Goal: Task Accomplishment & Management: Manage account settings

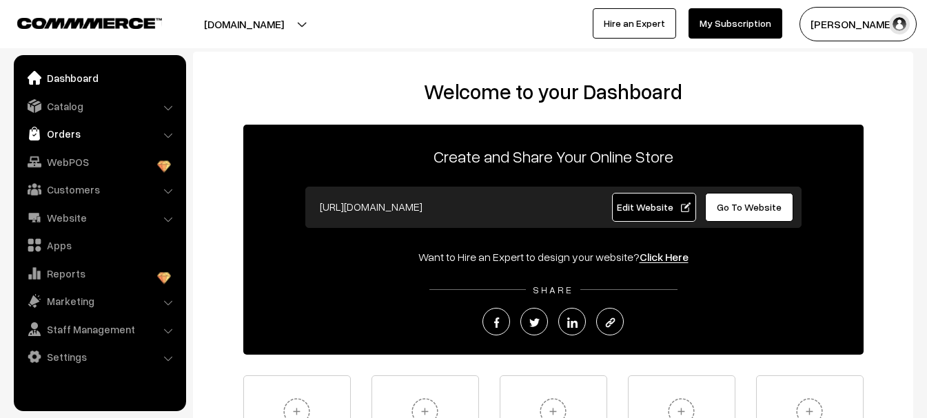
click at [64, 132] on link "Orders" at bounding box center [99, 133] width 164 height 25
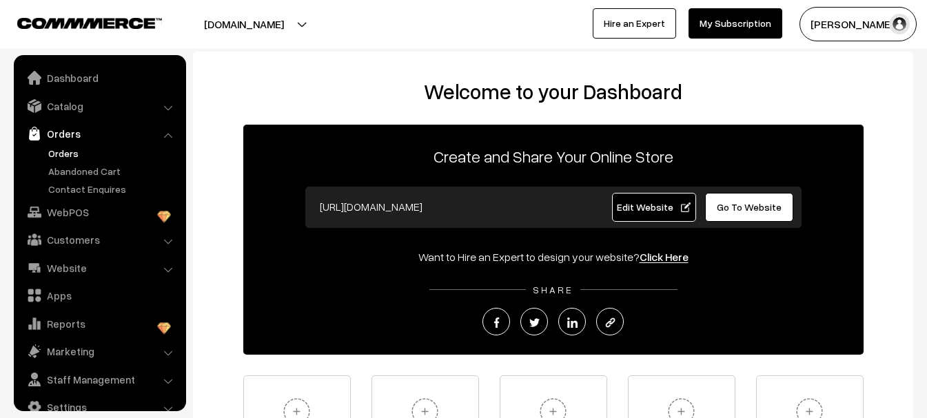
click at [65, 155] on link "Orders" at bounding box center [113, 153] width 136 height 14
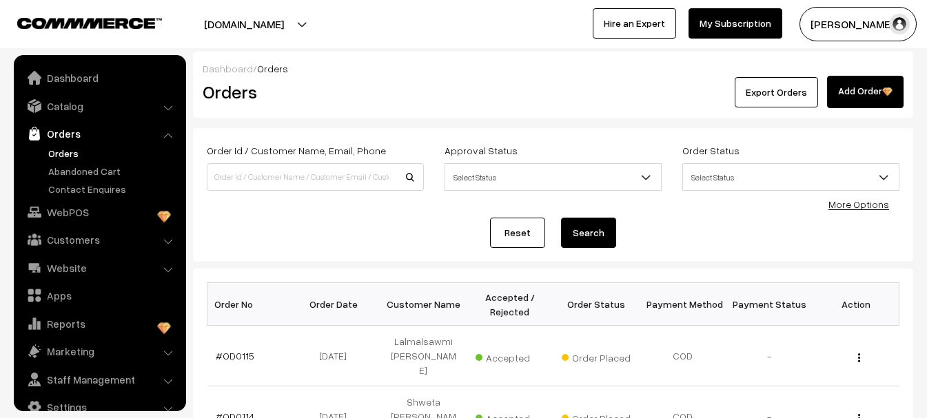
scroll to position [22, 0]
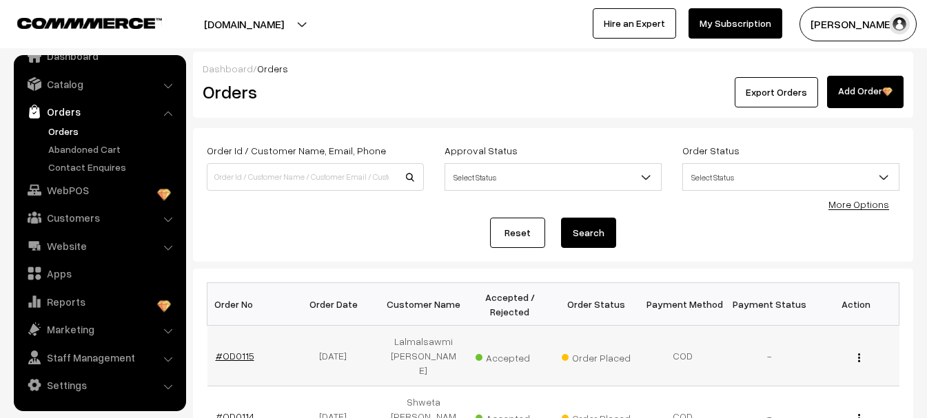
click at [245, 350] on link "#OD0115" at bounding box center [235, 356] width 39 height 12
